Goal: Transaction & Acquisition: Purchase product/service

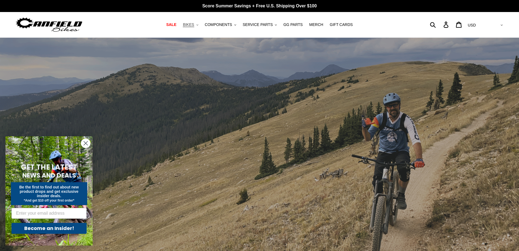
click at [200, 26] on button "BIKES .cls-1{fill:#231f20}" at bounding box center [190, 24] width 21 height 7
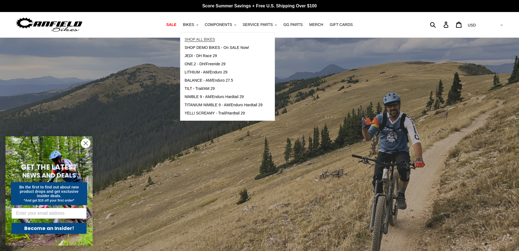
click at [211, 40] on span "SHOP ALL BIKES" at bounding box center [200, 39] width 31 height 5
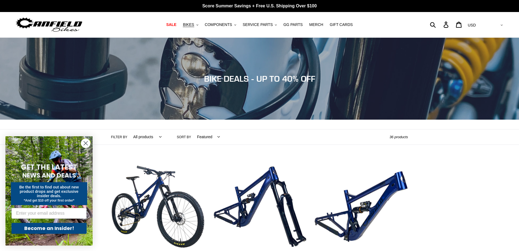
scroll to position [27, 0]
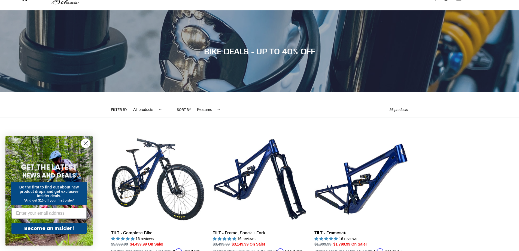
click at [88, 142] on circle "Close dialog" at bounding box center [85, 142] width 9 height 9
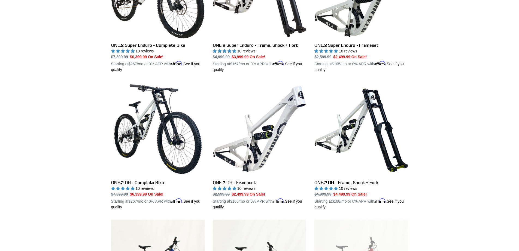
scroll to position [900, 0]
